Goal: Task Accomplishment & Management: Use online tool/utility

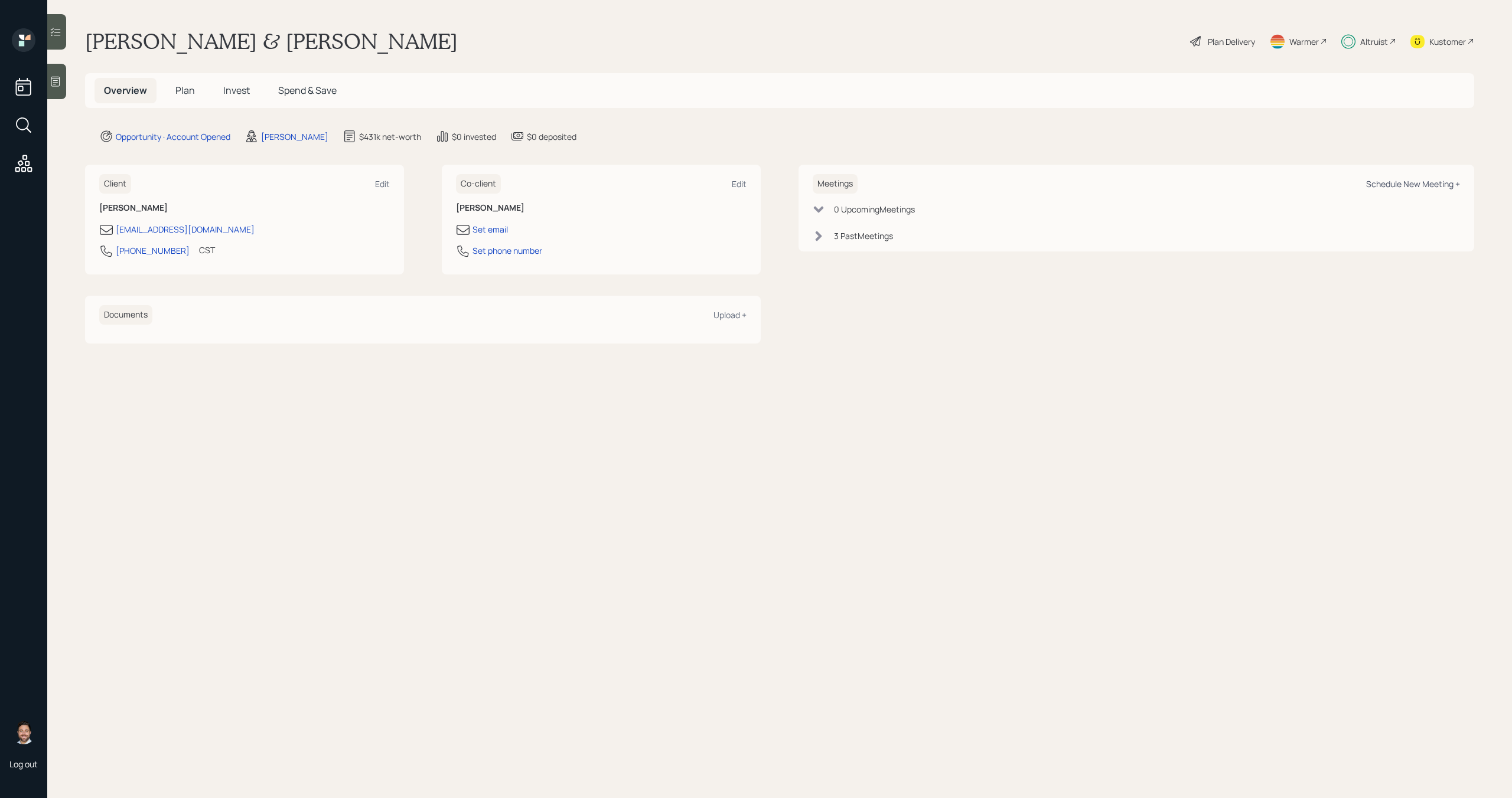
click at [1413, 184] on div "Schedule New Meeting +" at bounding box center [1412, 184] width 94 height 11
select select "bffa7908-1b2a-4c79-9bb6-f0ec9aed22d3"
